Goal: Find contact information: Find contact information

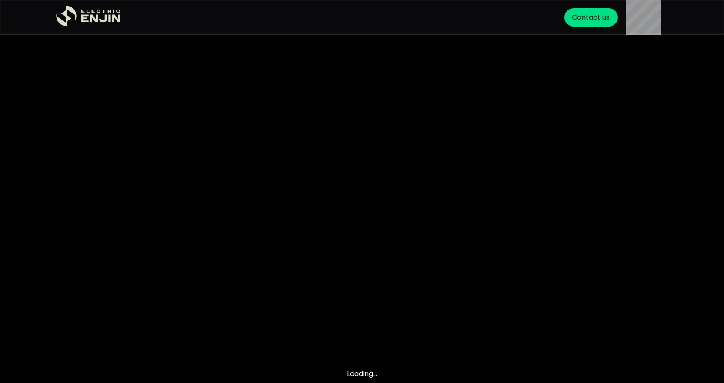
click at [587, 21] on div "Contact us" at bounding box center [591, 17] width 38 height 10
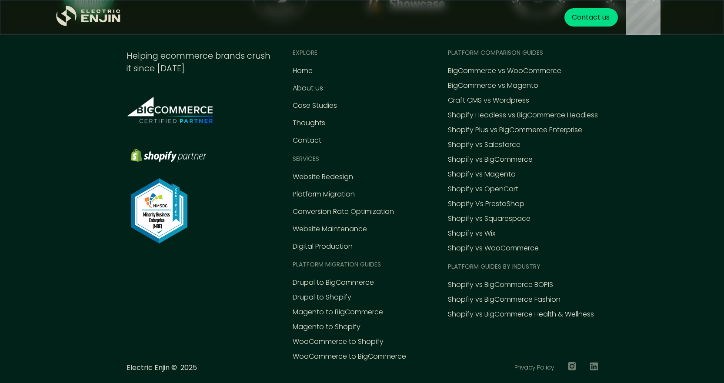
scroll to position [4043, 0]
